Goal: Find specific page/section: Find specific page/section

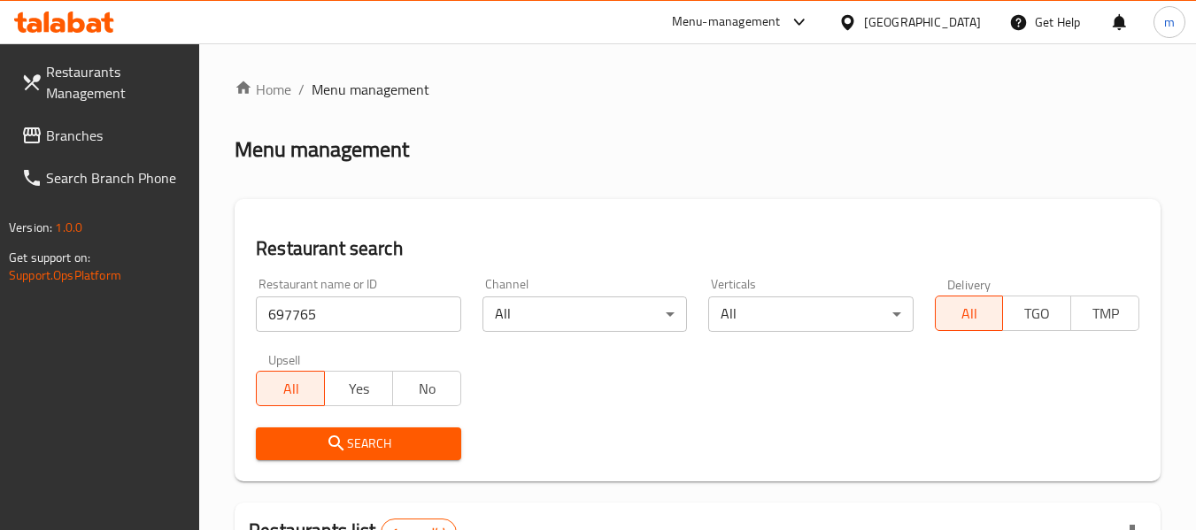
scroll to position [259, 0]
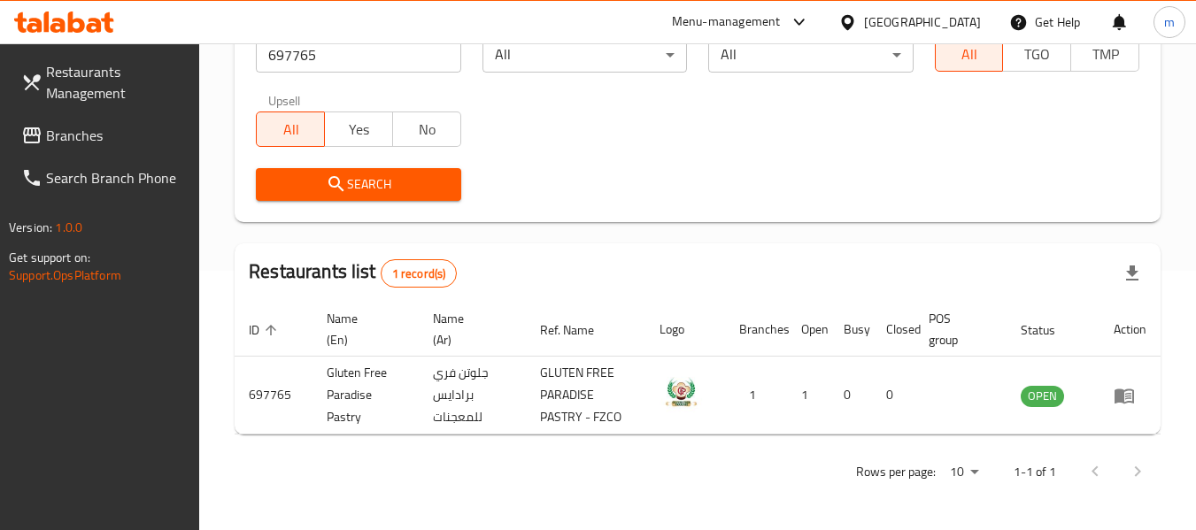
click at [924, 26] on div "[GEOGRAPHIC_DATA]" at bounding box center [922, 21] width 117 height 19
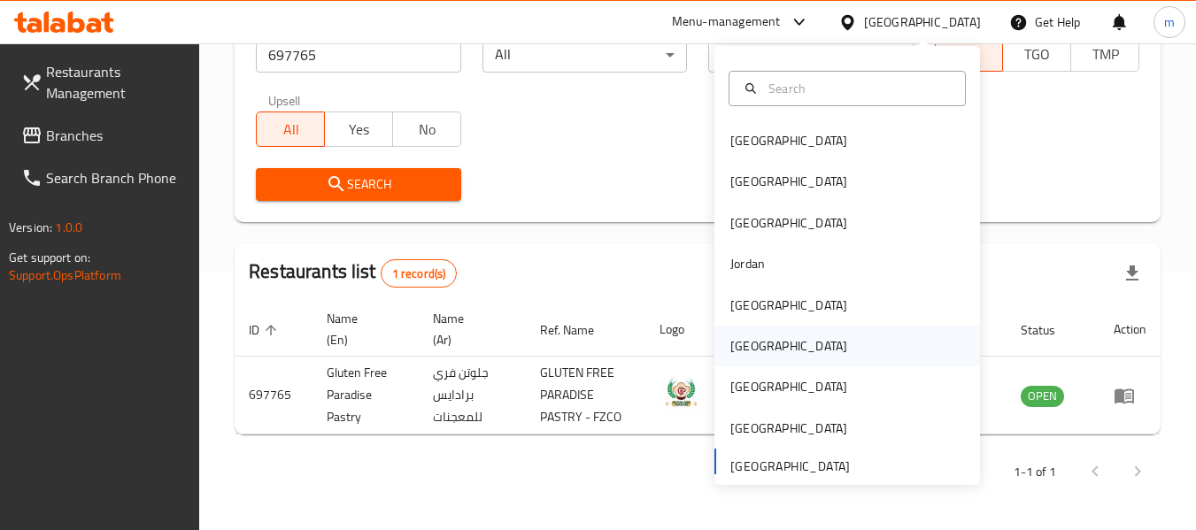
click at [735, 351] on div "[GEOGRAPHIC_DATA]" at bounding box center [788, 345] width 117 height 19
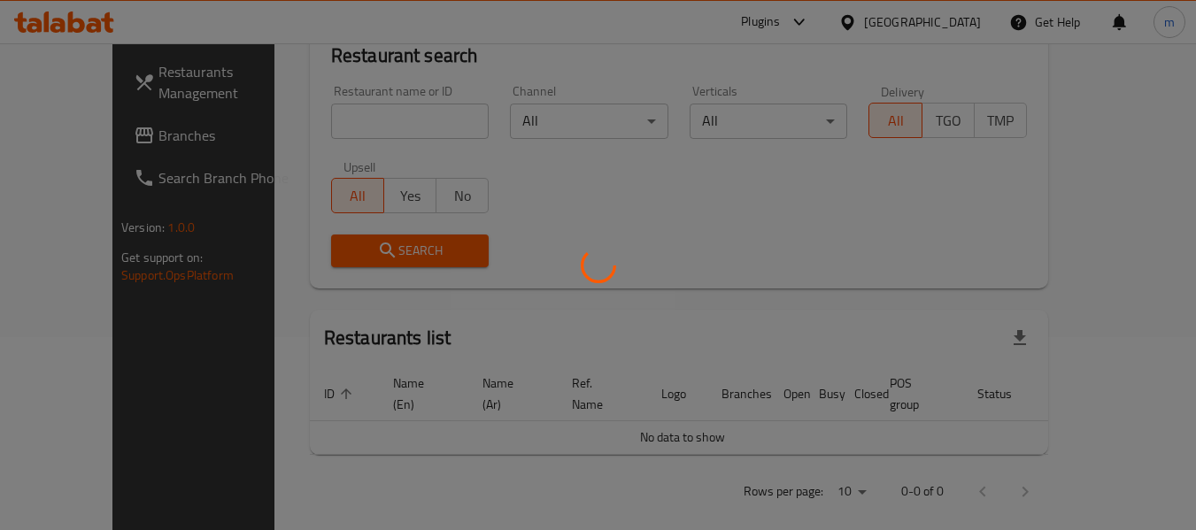
scroll to position [259, 0]
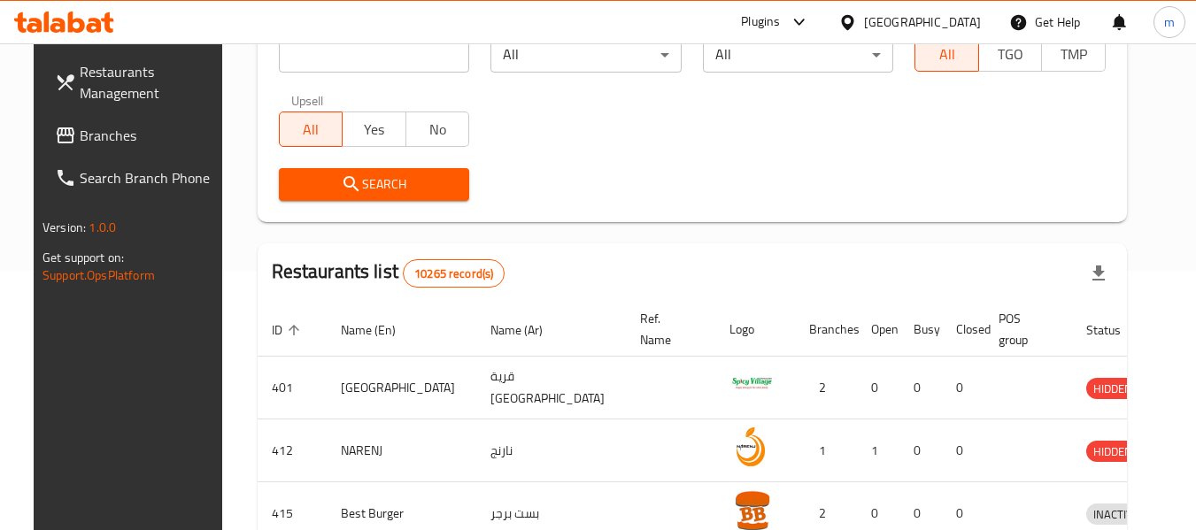
click at [119, 135] on span "Branches" at bounding box center [150, 135] width 140 height 21
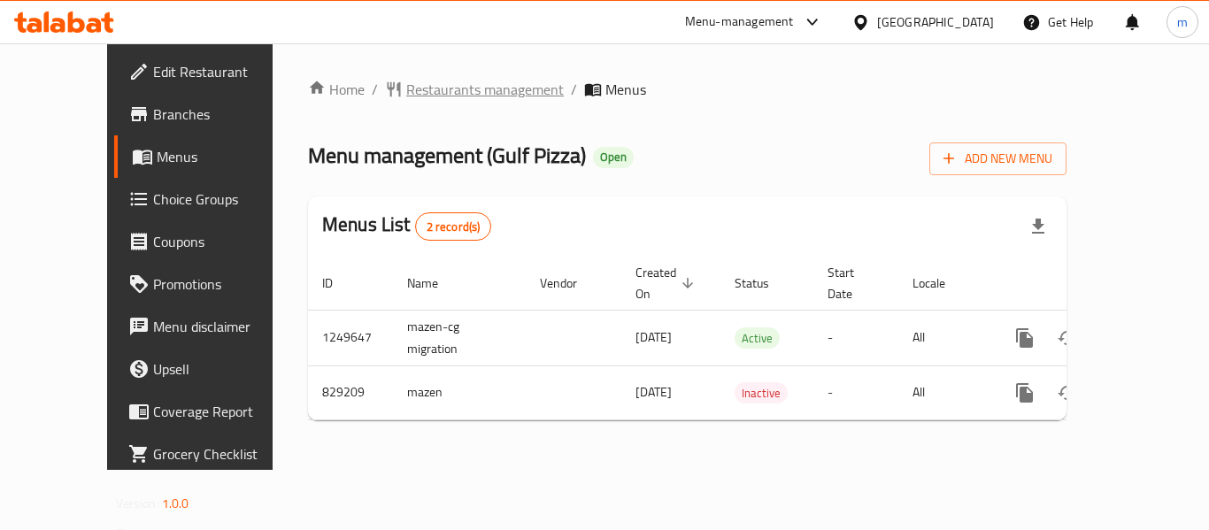
click at [408, 94] on span "Restaurants management" at bounding box center [485, 89] width 158 height 21
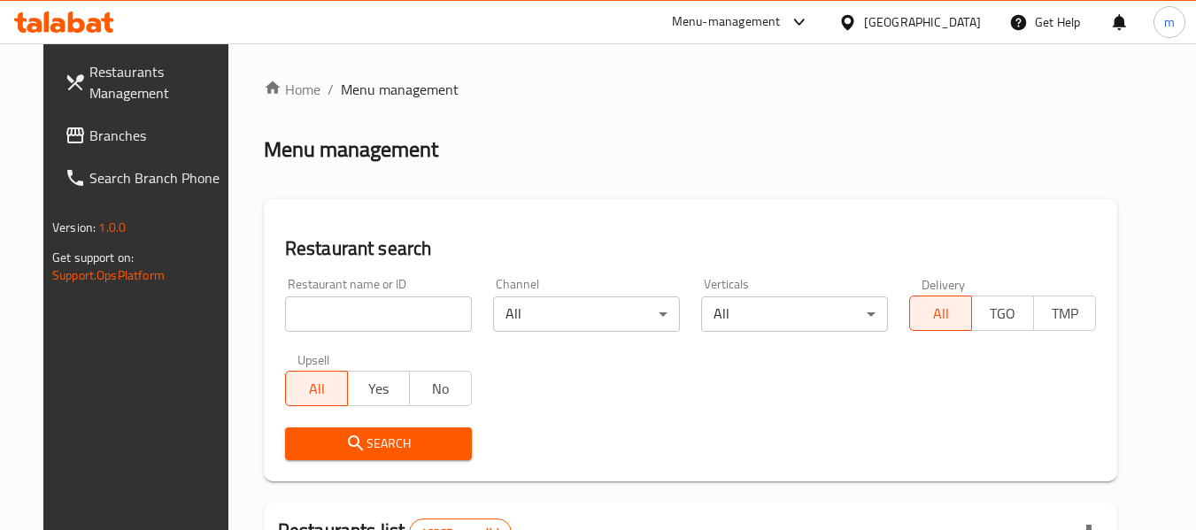
click at [378, 303] on input "search" at bounding box center [378, 313] width 187 height 35
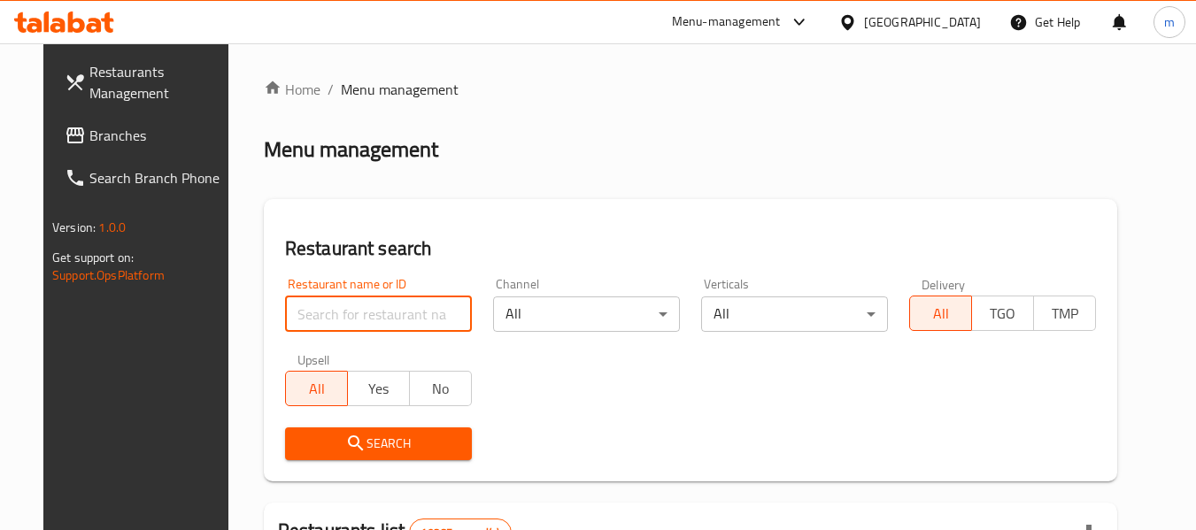
paste input "655548"
type input "655548"
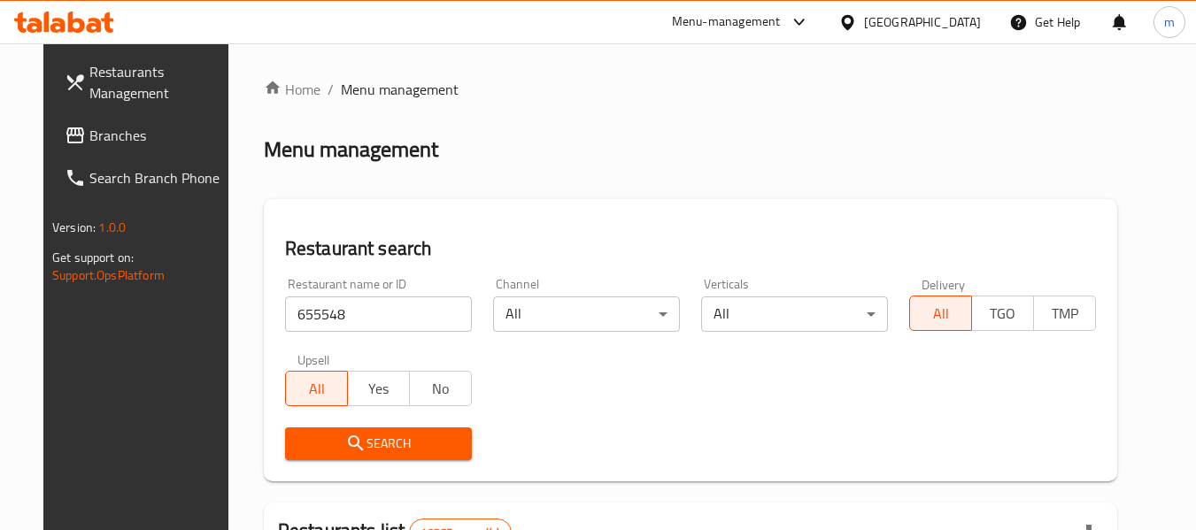
click at [381, 439] on span "Search" at bounding box center [378, 444] width 158 height 22
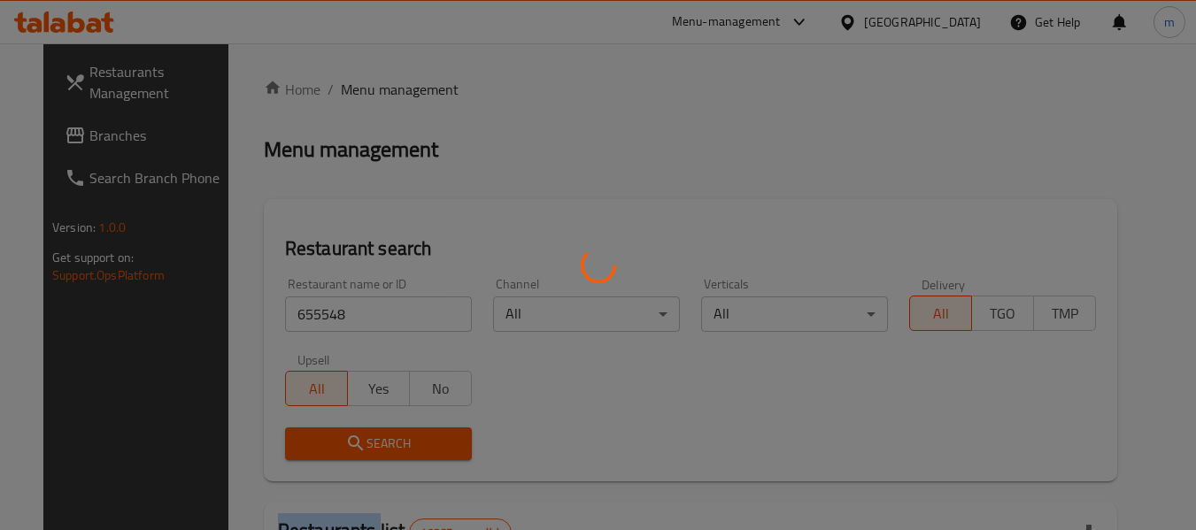
click at [381, 439] on div at bounding box center [598, 265] width 1196 height 530
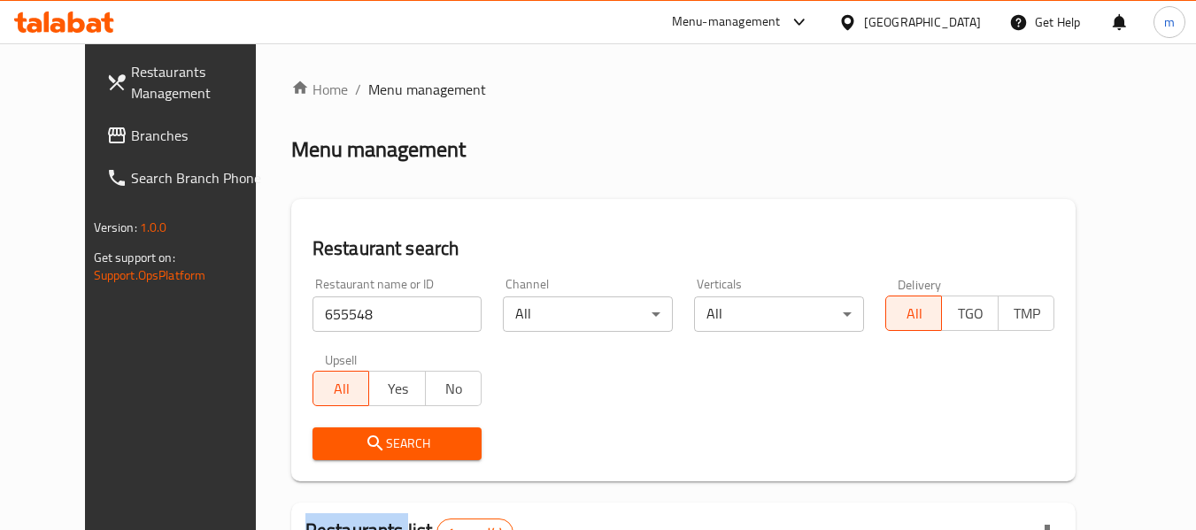
scroll to position [237, 0]
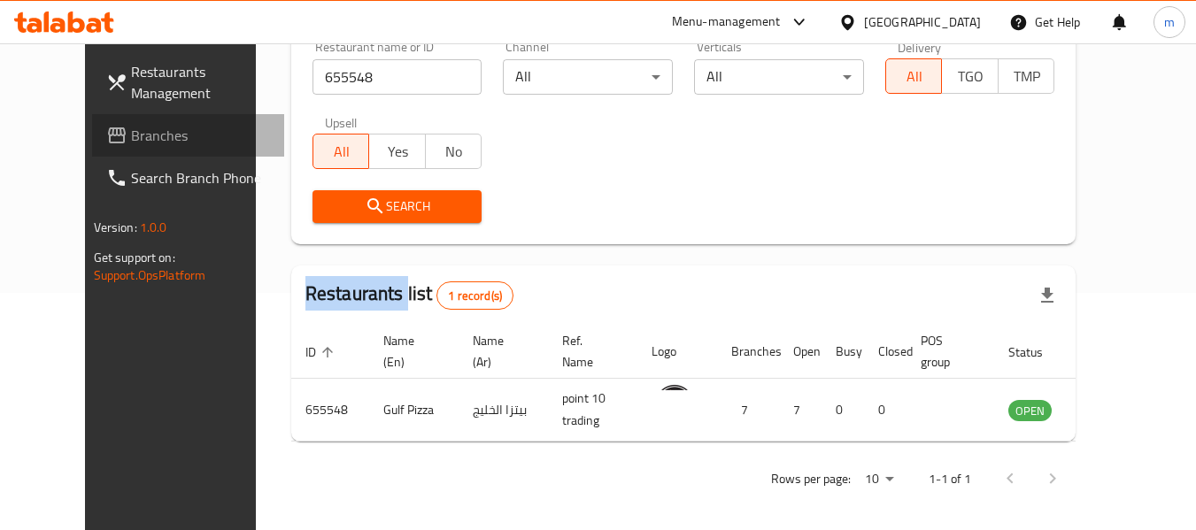
click at [131, 129] on span "Branches" at bounding box center [201, 135] width 140 height 21
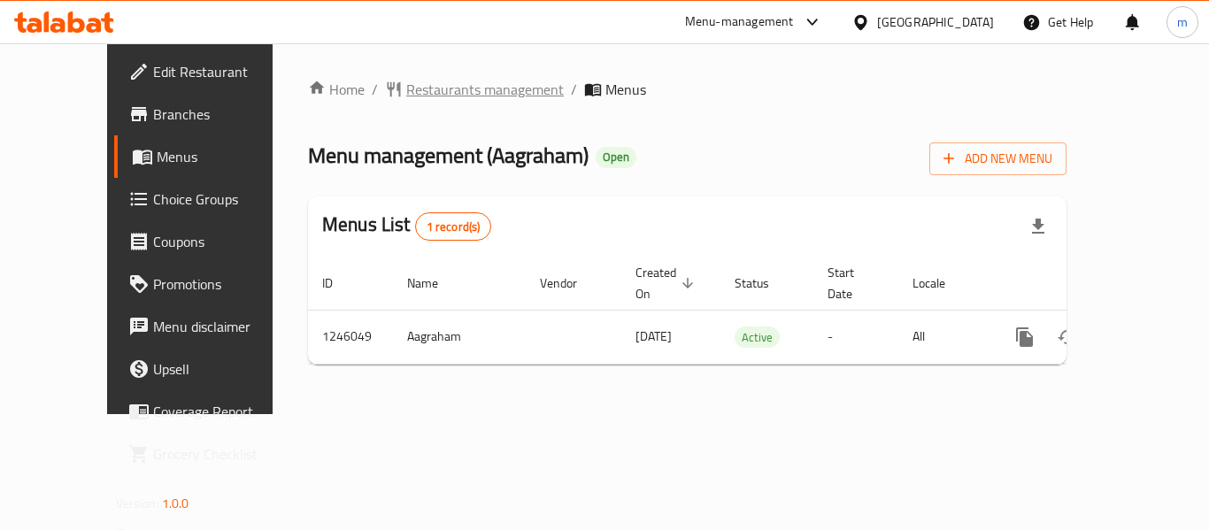
click at [428, 94] on span "Restaurants management" at bounding box center [485, 89] width 158 height 21
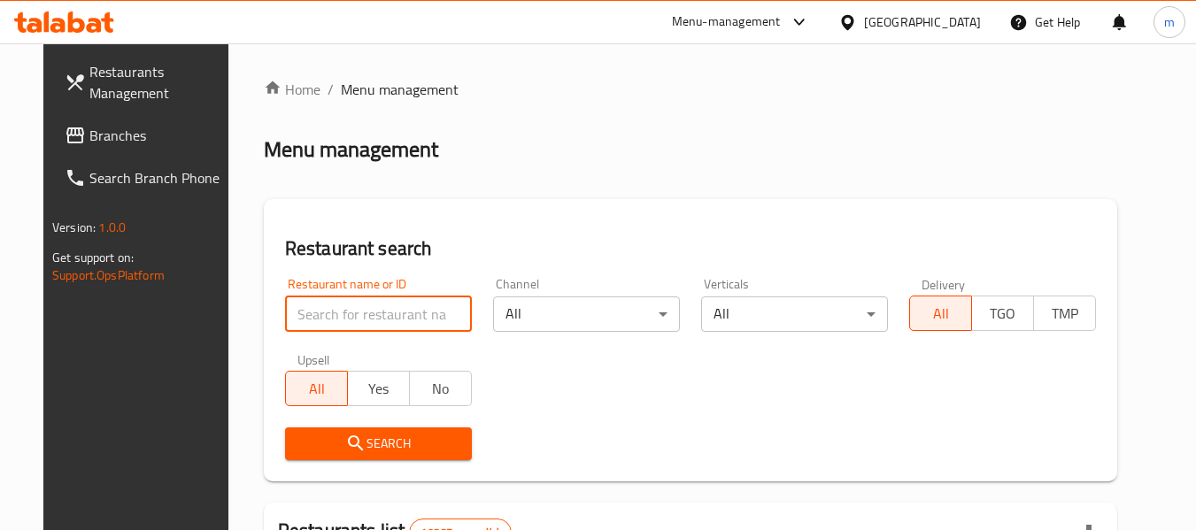
click at [367, 321] on input "search" at bounding box center [378, 313] width 187 height 35
paste input "682882"
type input "682882"
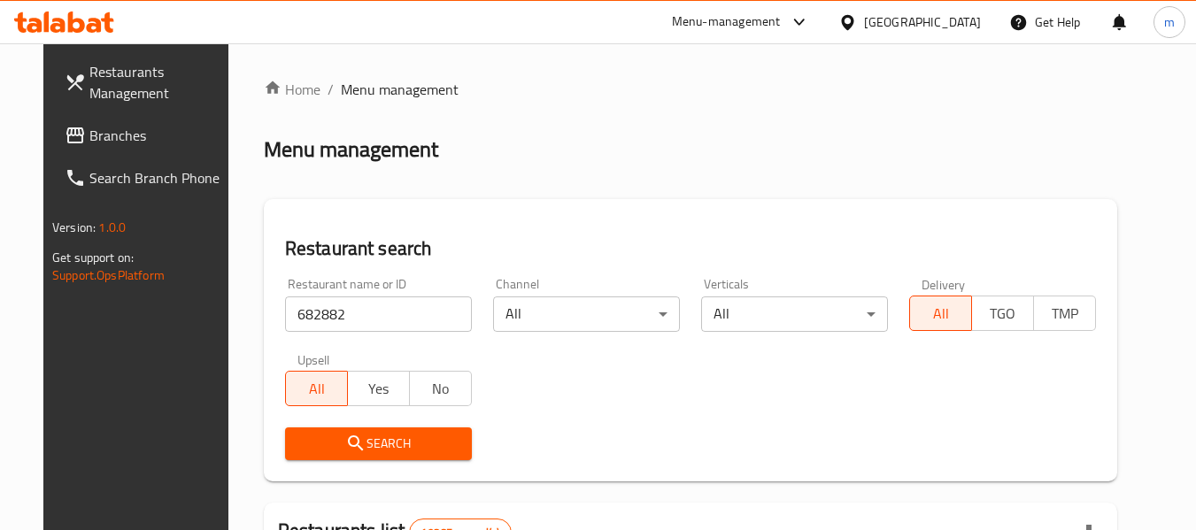
click at [353, 436] on span "Search" at bounding box center [378, 444] width 158 height 22
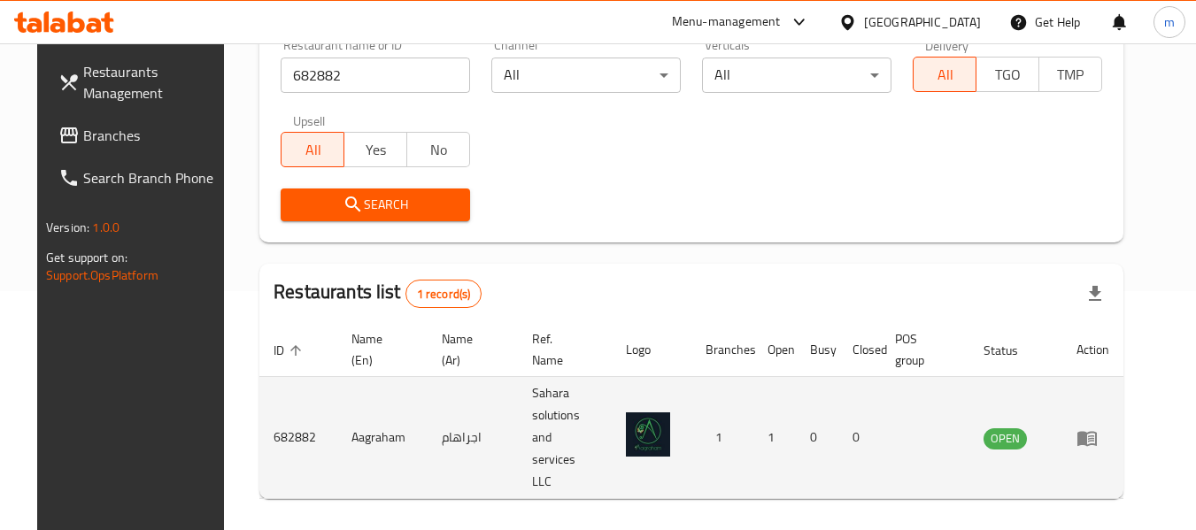
scroll to position [244, 0]
